Goal: Task Accomplishment & Management: Use online tool/utility

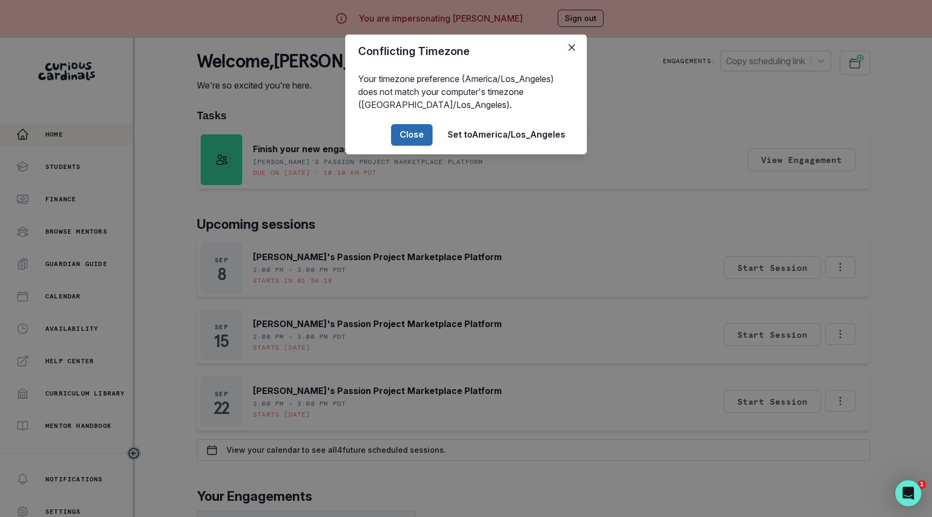
click at [426, 140] on button "Close" at bounding box center [412, 135] width 42 height 22
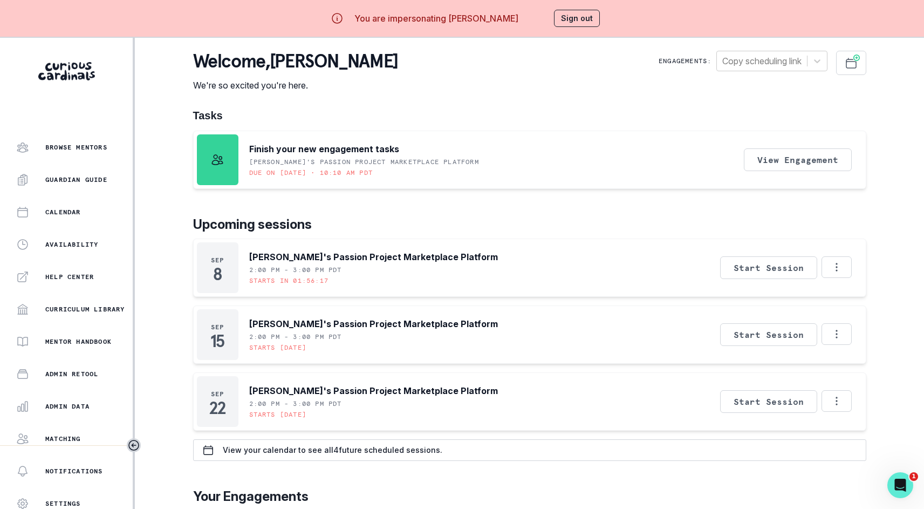
scroll to position [145, 0]
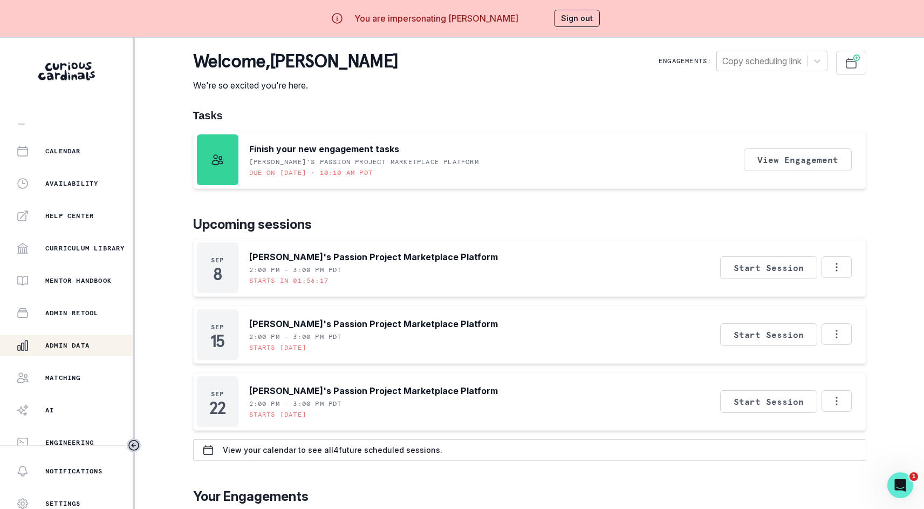
click at [81, 345] on p "Admin Data" at bounding box center [67, 345] width 44 height 9
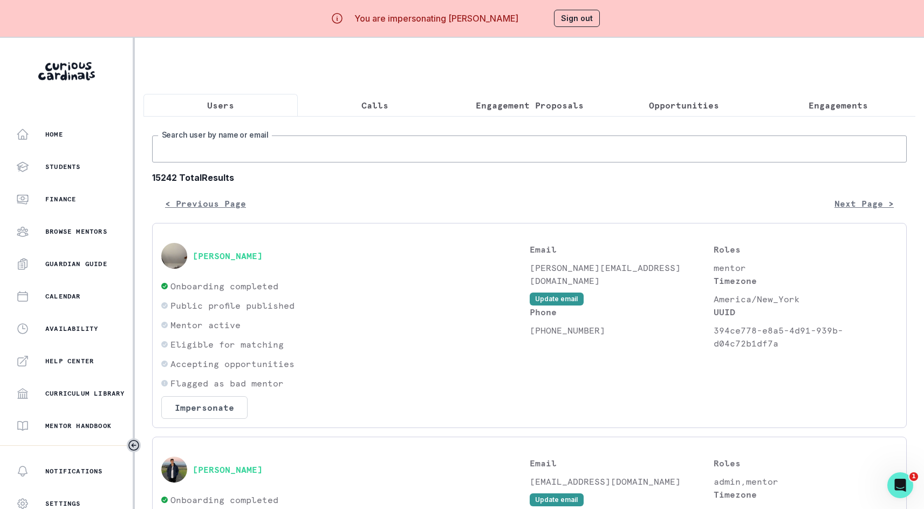
click at [279, 162] on input "Search user by name or email" at bounding box center [529, 148] width 755 height 27
click at [282, 162] on input "Search user by name or email" at bounding box center [529, 148] width 755 height 27
paste input "[EMAIL_ADDRESS][DOMAIN_NAME]"
type input "[EMAIL_ADDRESS][DOMAIN_NAME]"
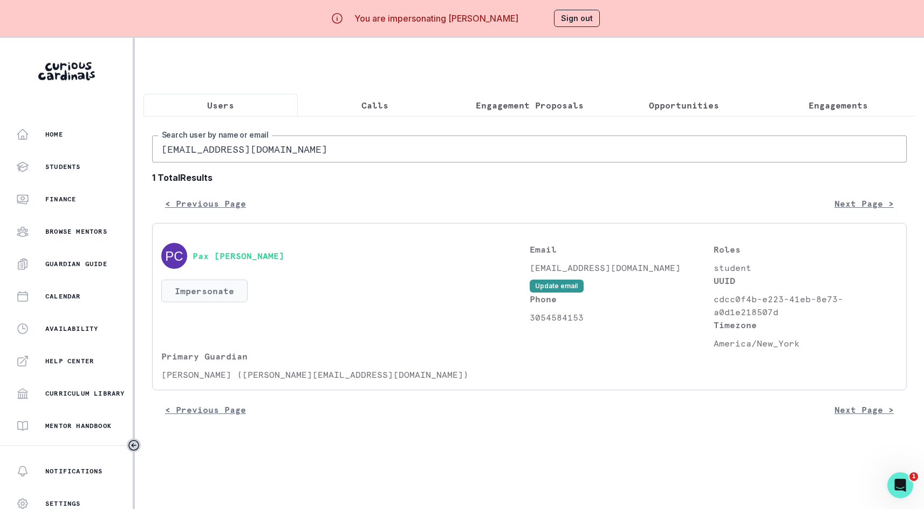
click at [216, 297] on button "Impersonate" at bounding box center [204, 290] width 86 height 23
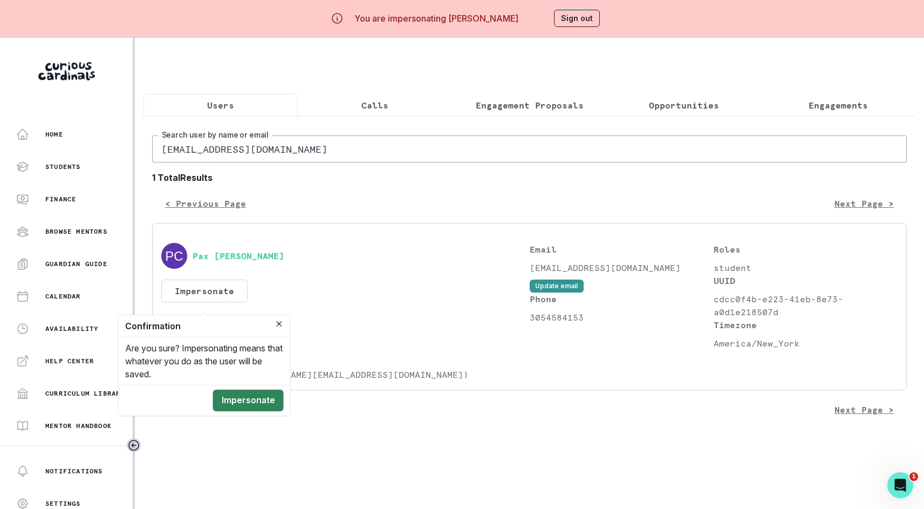
click at [280, 394] on button "Impersonate" at bounding box center [248, 401] width 71 height 22
